Goal: Task Accomplishment & Management: Manage account settings

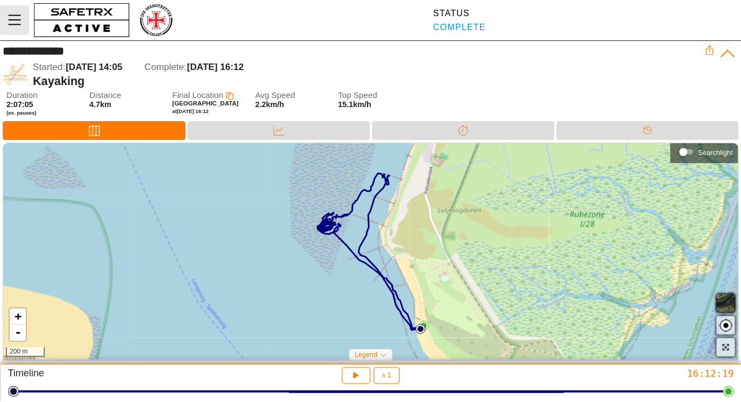
click at [15, 21] on icon "Menu" at bounding box center [14, 20] width 18 height 18
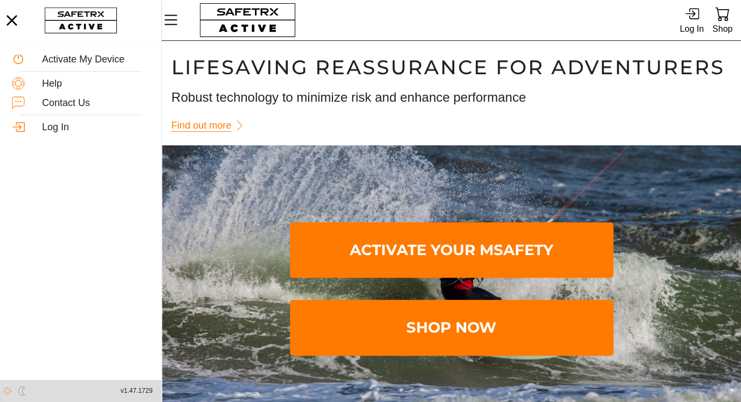
scroll to position [1, 0]
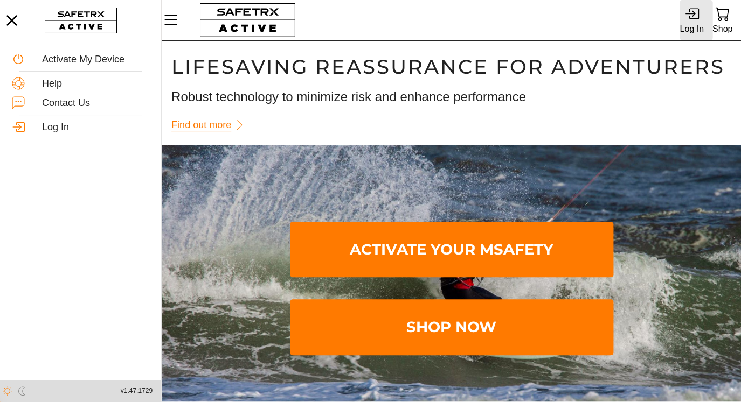
click at [692, 16] on icon at bounding box center [690, 14] width 10 height 6
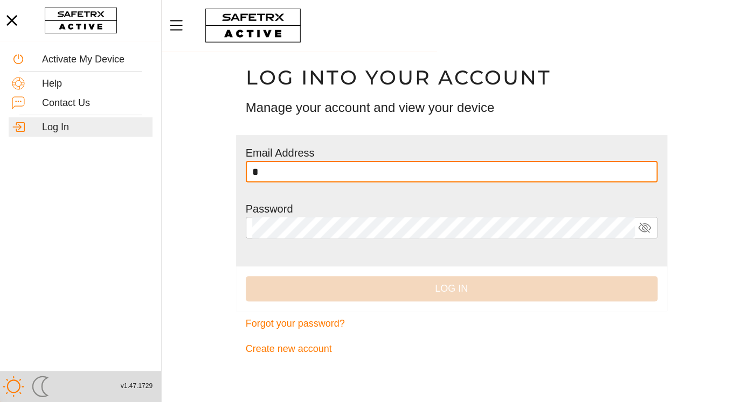
scroll to position [1, 0]
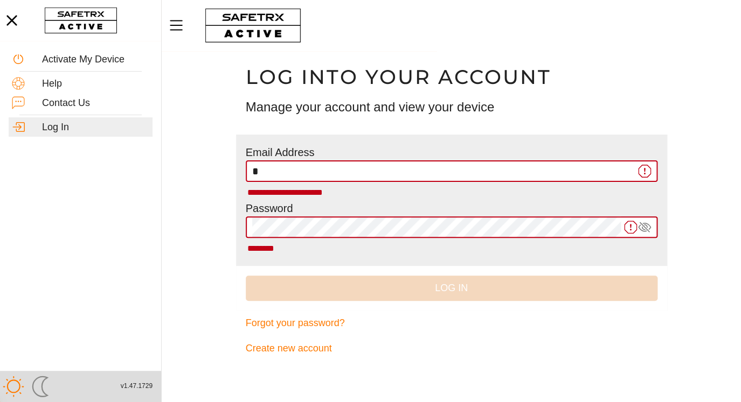
click at [338, 179] on input "*" at bounding box center [443, 172] width 382 height 22
type input "**"
